Goal: Find contact information: Find contact information

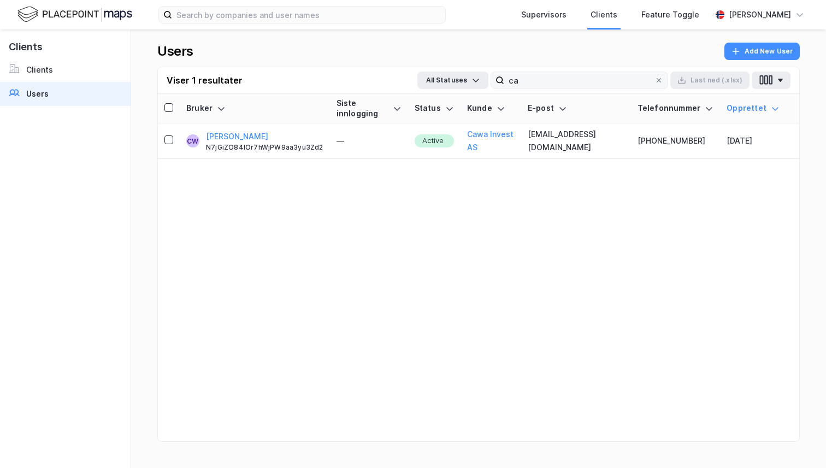
type input "c"
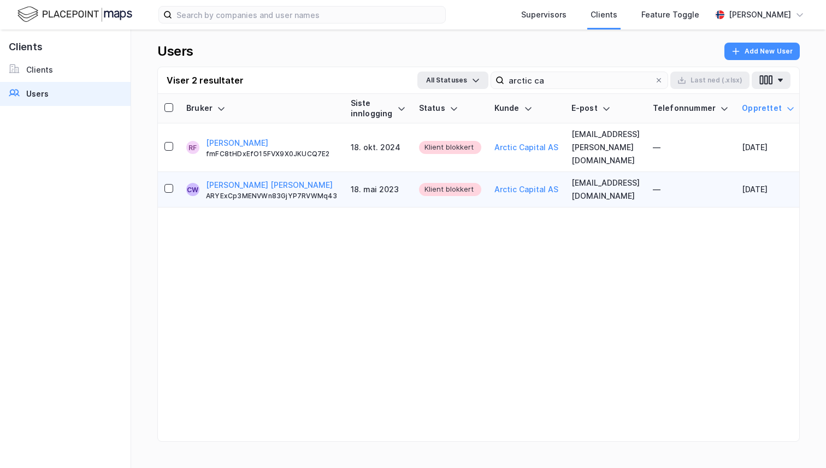
click at [633, 172] on td "[EMAIL_ADDRESS][DOMAIN_NAME]" at bounding box center [605, 190] width 81 height 36
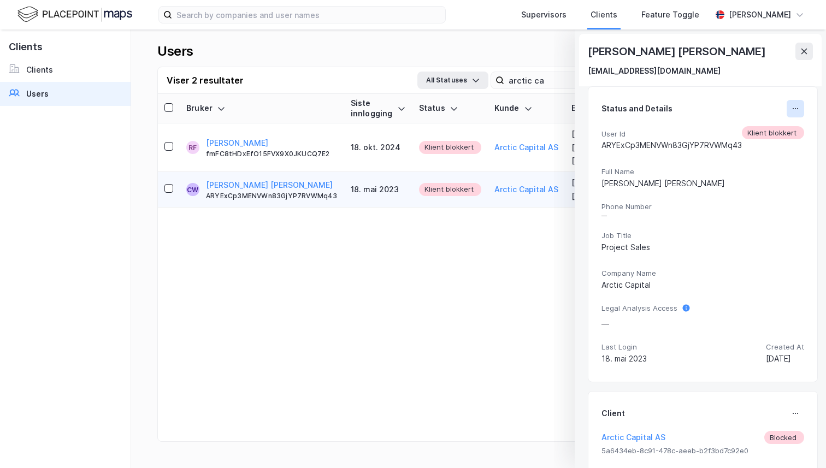
click at [796, 111] on icon at bounding box center [795, 108] width 9 height 9
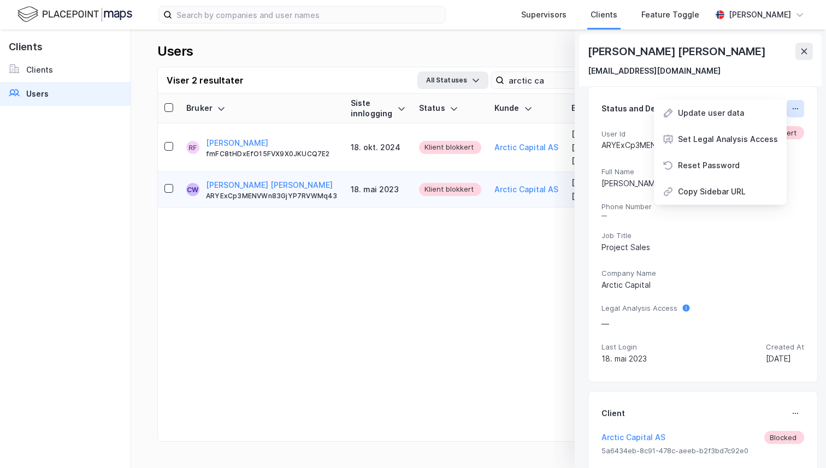
click at [803, 109] on button at bounding box center [795, 108] width 17 height 17
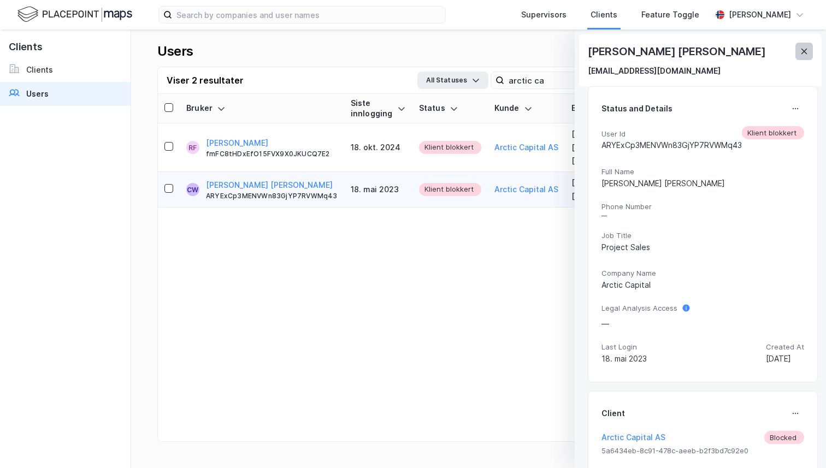
click at [800, 46] on button at bounding box center [804, 51] width 17 height 17
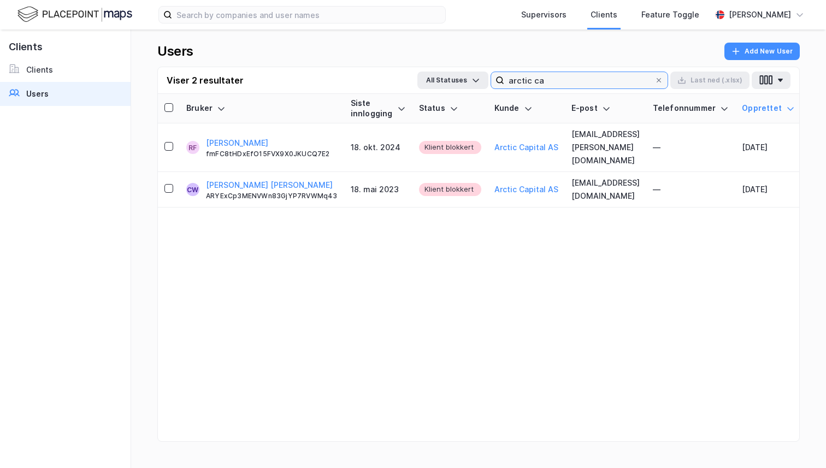
click at [586, 81] on input "arctic ca" at bounding box center [579, 80] width 150 height 16
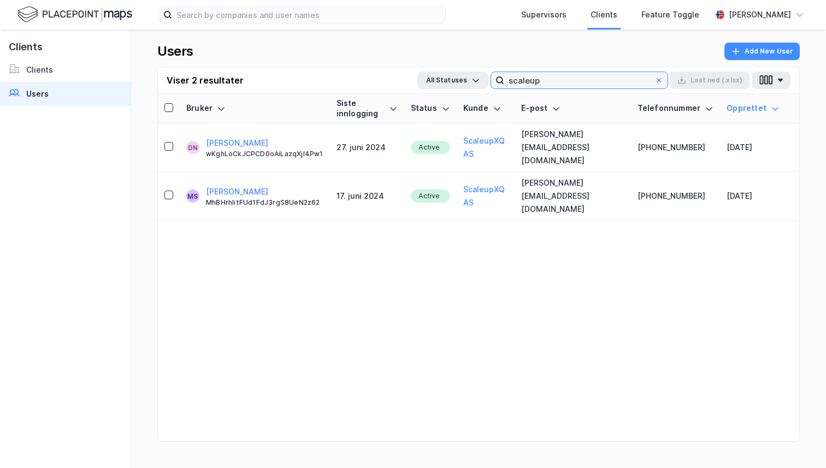
click at [556, 82] on input "scaleup" at bounding box center [579, 80] width 150 height 16
type input "k"
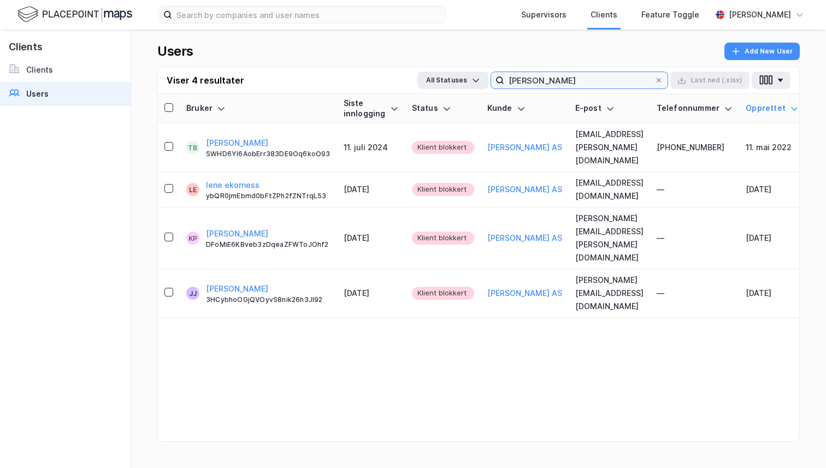
type input "[PERSON_NAME]"
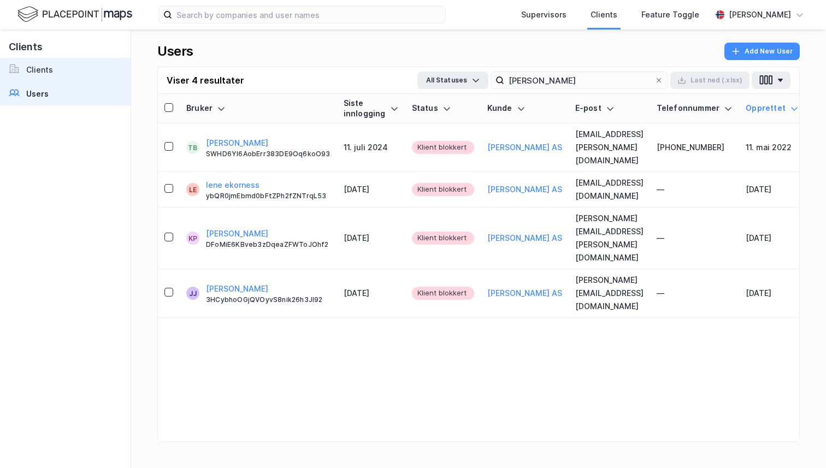
click at [54, 79] on link "Clients" at bounding box center [65, 70] width 131 height 24
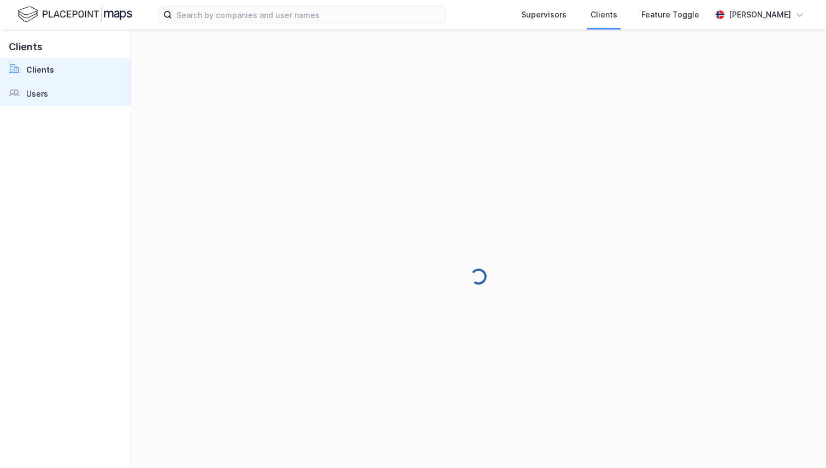
click at [56, 92] on link "Users" at bounding box center [65, 94] width 131 height 24
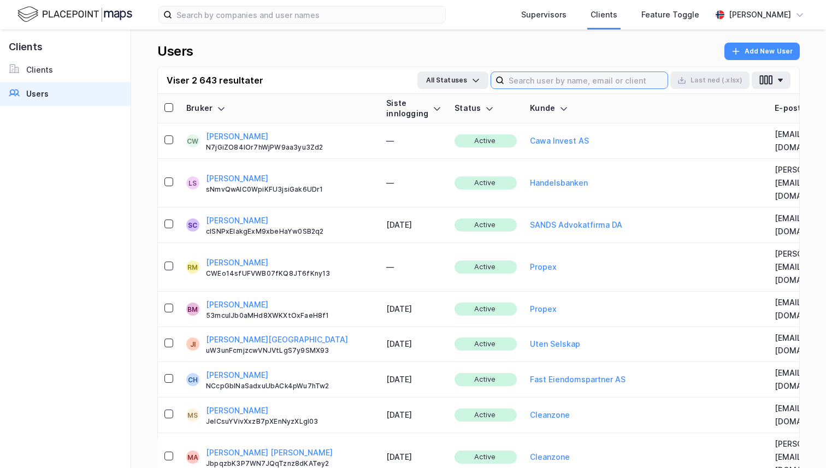
click at [589, 72] on label at bounding box center [580, 80] width 178 height 17
click at [589, 72] on input at bounding box center [585, 80] width 163 height 16
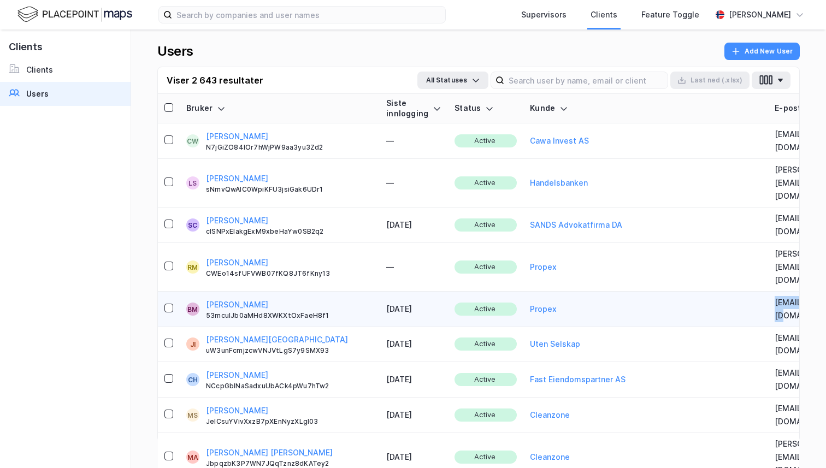
copy td "[EMAIL_ADDRESS][DOMAIN_NAME]"
drag, startPoint x: 701, startPoint y: 265, endPoint x: 786, endPoint y: 265, distance: 85.3
click at [786, 292] on td "[EMAIL_ADDRESS][DOMAIN_NAME]" at bounding box center [817, 310] width 99 height 36
